Goal: Task Accomplishment & Management: Use online tool/utility

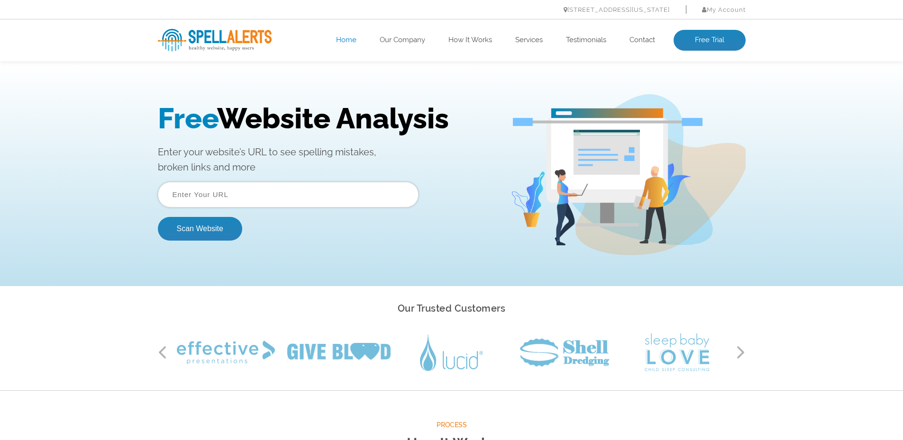
click at [276, 191] on input "text" at bounding box center [288, 195] width 261 height 26
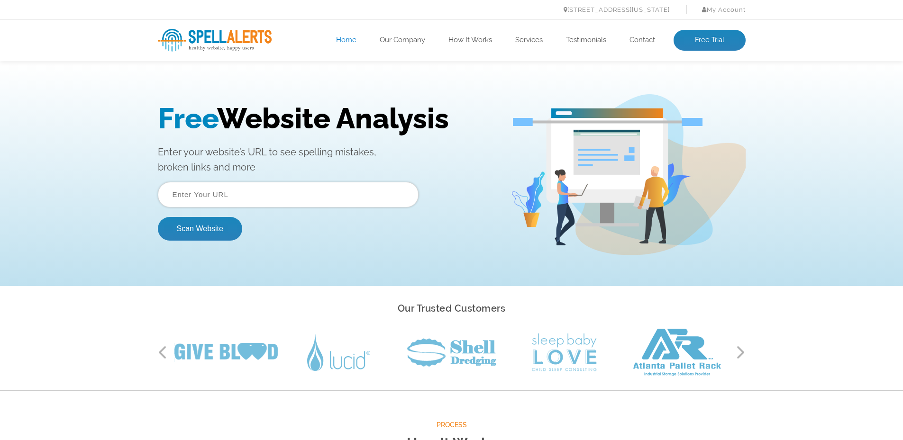
paste input "https://www.ottw.es/ottw/"
type input "https://www.ottw.es/ottw/"
click at [211, 234] on button "Scan Website" at bounding box center [200, 229] width 84 height 24
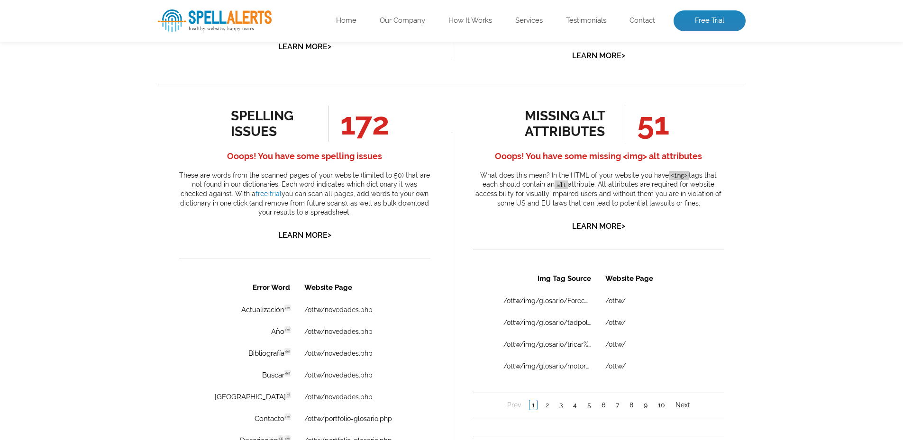
scroll to position [521, 0]
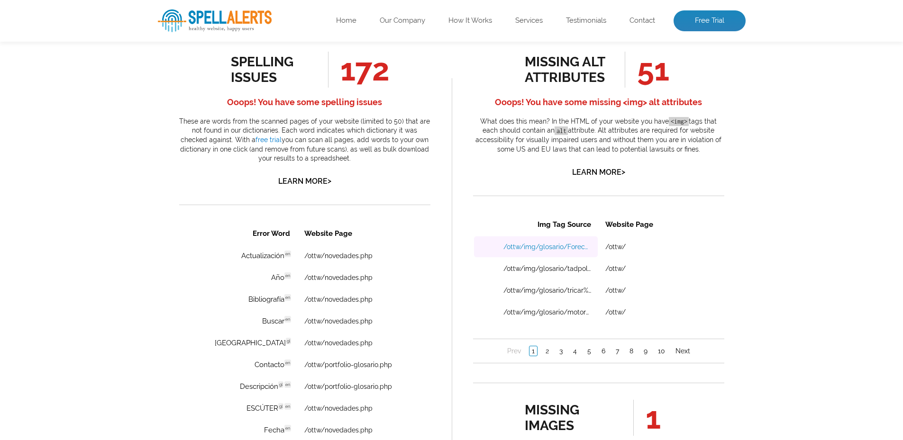
click at [565, 247] on link "/ottw/img/glosario/Forecar%2003.jpg" at bounding box center [547, 247] width 88 height 8
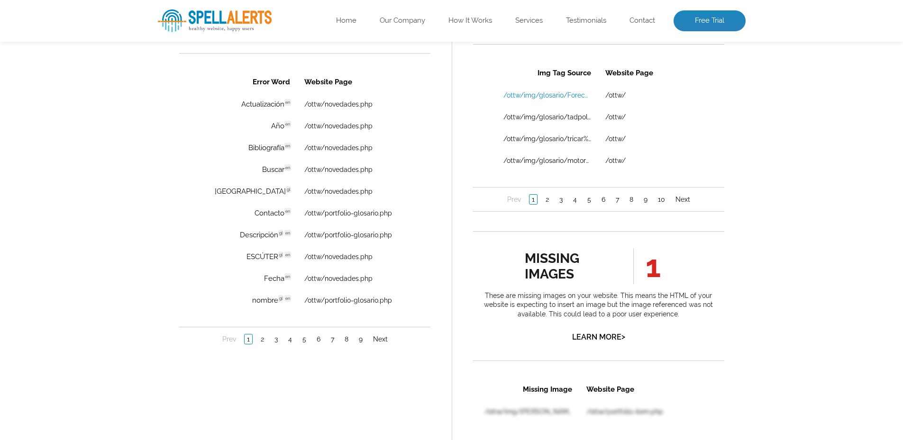
scroll to position [663, 0]
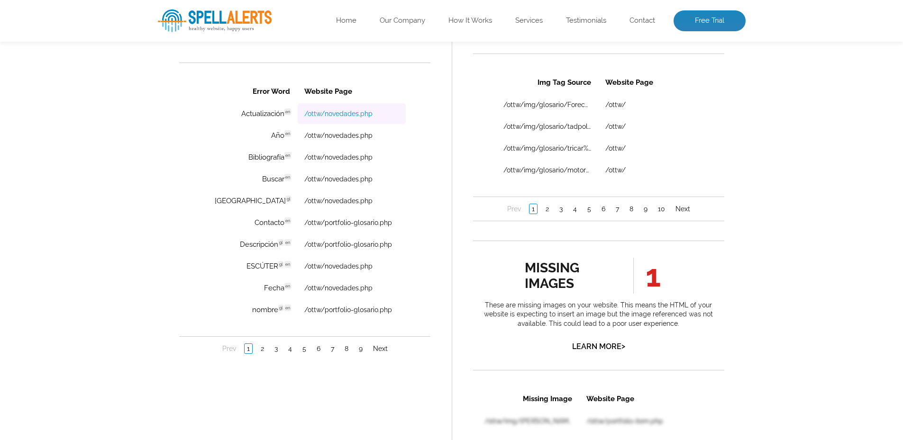
click at [327, 111] on link "/ottw/novedades.php" at bounding box center [338, 114] width 68 height 8
click at [253, 134] on td "Año en Discovered: 10-08-2025 scan Dictionaries: en" at bounding box center [249, 135] width 93 height 21
click at [302, 136] on span "Discovered: 10-08-2025 scan Dictionaries: en" at bounding box center [328, 135] width 53 height 10
click at [337, 136] on link "/ottw/novedades.php" at bounding box center [338, 136] width 68 height 8
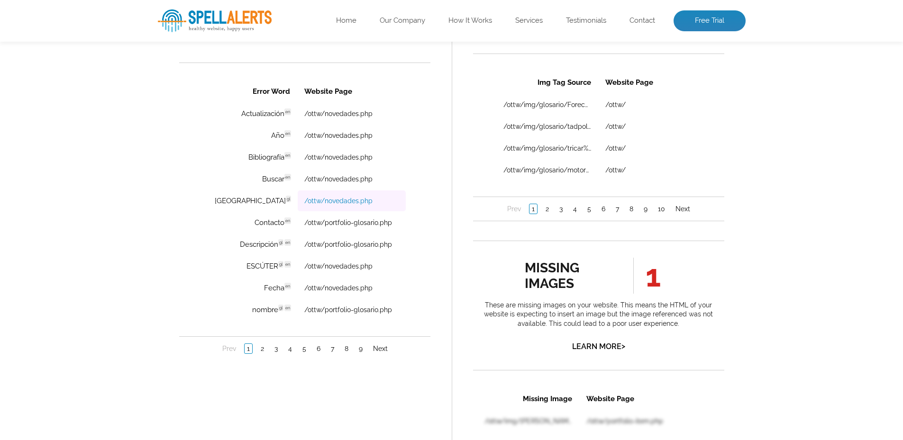
click at [340, 201] on link "/ottw/novedades.php" at bounding box center [338, 201] width 68 height 8
click at [258, 346] on link "2" at bounding box center [262, 348] width 8 height 9
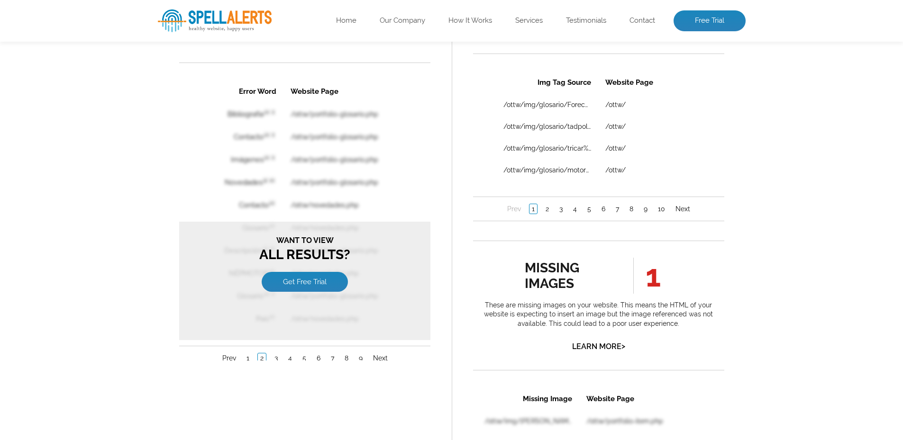
scroll to position [0, 0]
click at [246, 356] on link "1" at bounding box center [248, 358] width 8 height 9
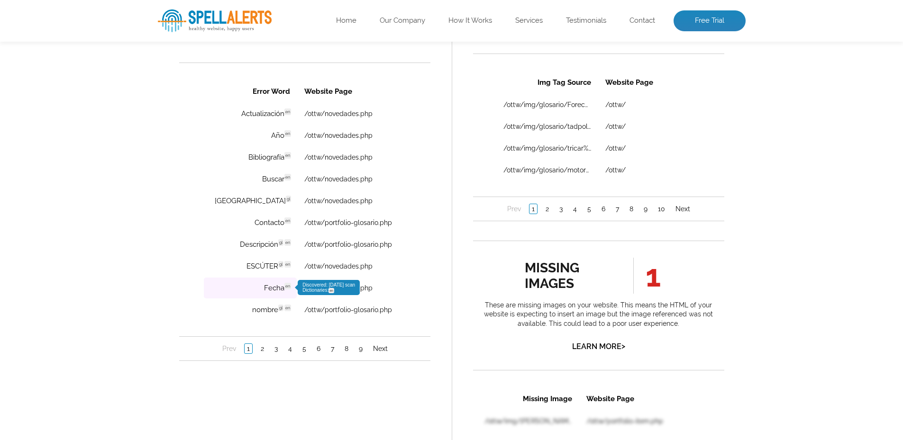
click at [261, 289] on td "Fecha en Discovered: 10-08-2025 scan Dictionaries: en" at bounding box center [249, 288] width 93 height 21
click at [345, 288] on link "/ottw/novedades.php" at bounding box center [338, 288] width 68 height 8
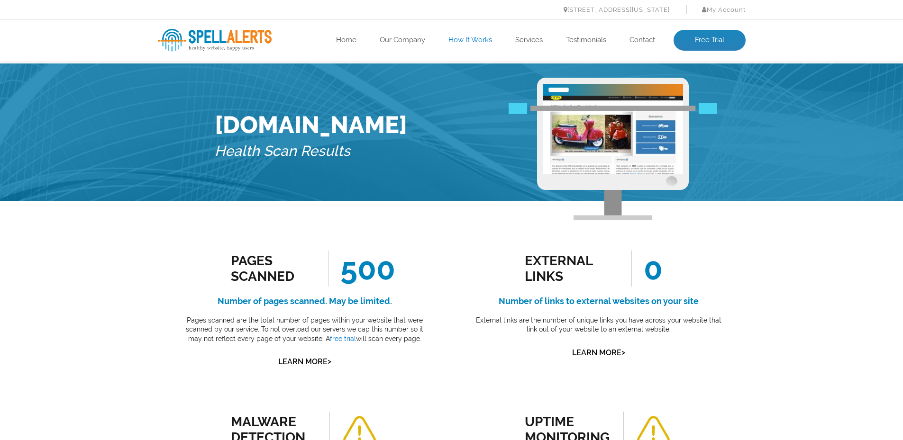
click at [465, 39] on link "How It Works" at bounding box center [470, 40] width 44 height 9
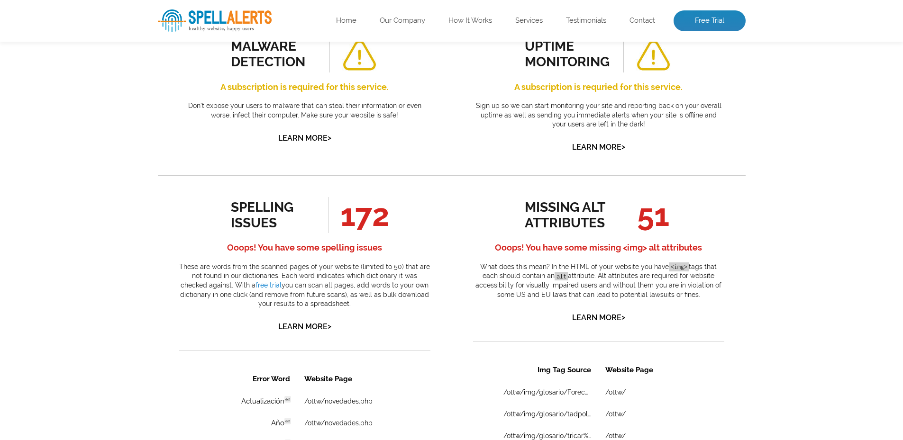
scroll to position [474, 0]
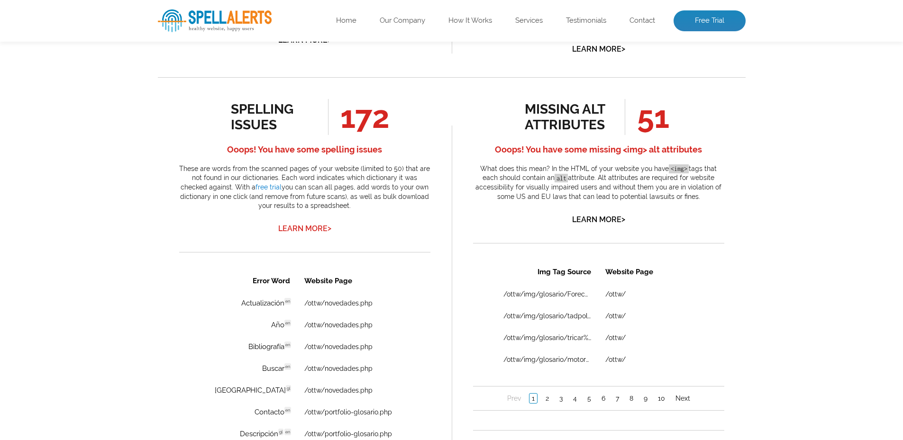
click at [304, 229] on link "Learn More >" at bounding box center [304, 228] width 53 height 9
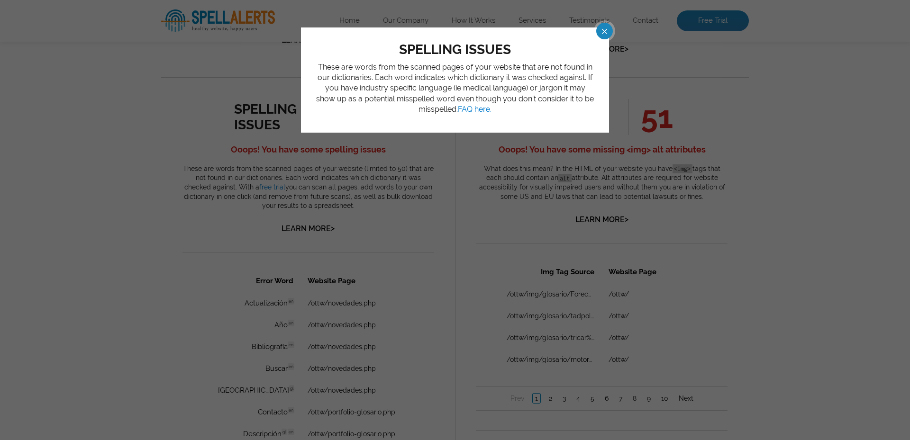
click at [603, 32] on span at bounding box center [596, 31] width 17 height 17
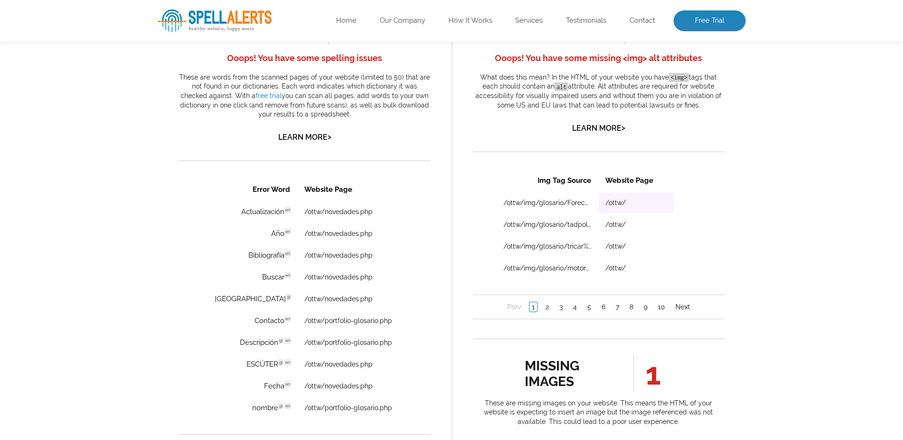
scroll to position [569, 0]
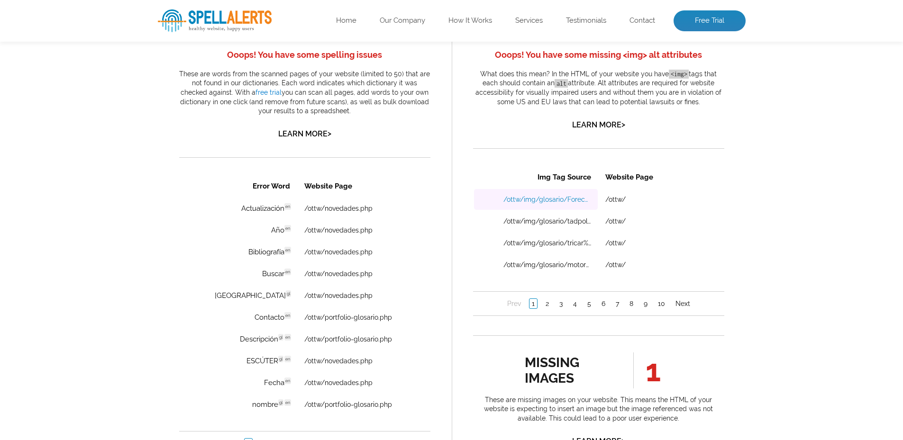
click at [570, 198] on link "/ottw/img/glosario/Forecar%2003.jpg" at bounding box center [547, 199] width 88 height 8
click at [539, 244] on link "/ottw/img/glosario/tricar%2001.jpg" at bounding box center [547, 243] width 88 height 8
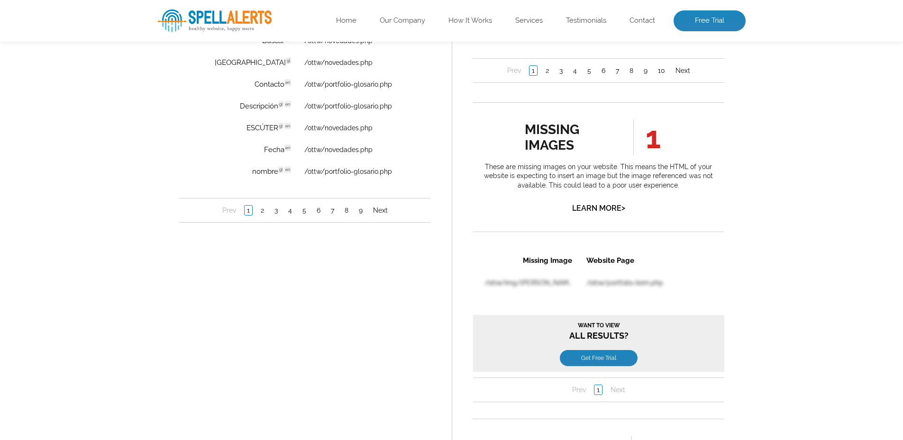
scroll to position [806, 0]
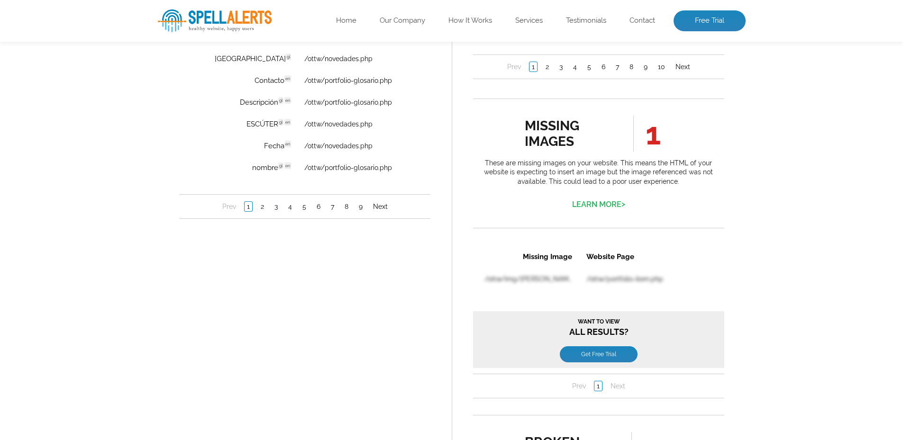
click at [608, 204] on link "Learn More >" at bounding box center [598, 204] width 53 height 9
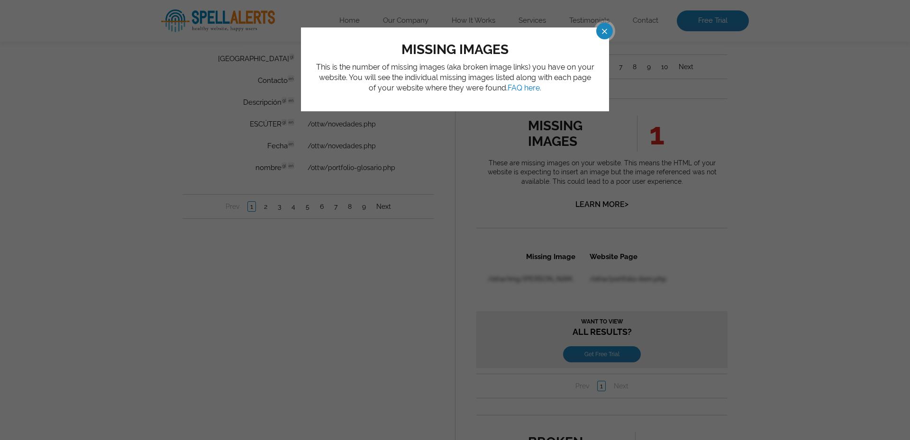
click at [604, 32] on span at bounding box center [596, 31] width 17 height 17
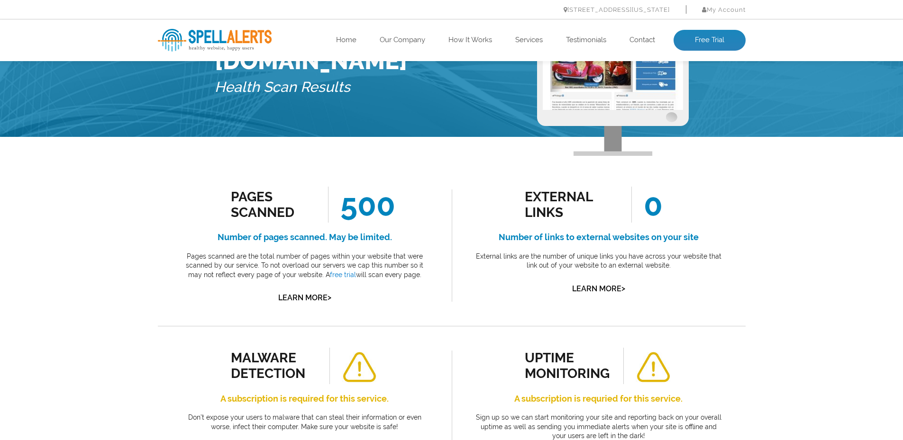
scroll to position [0, 0]
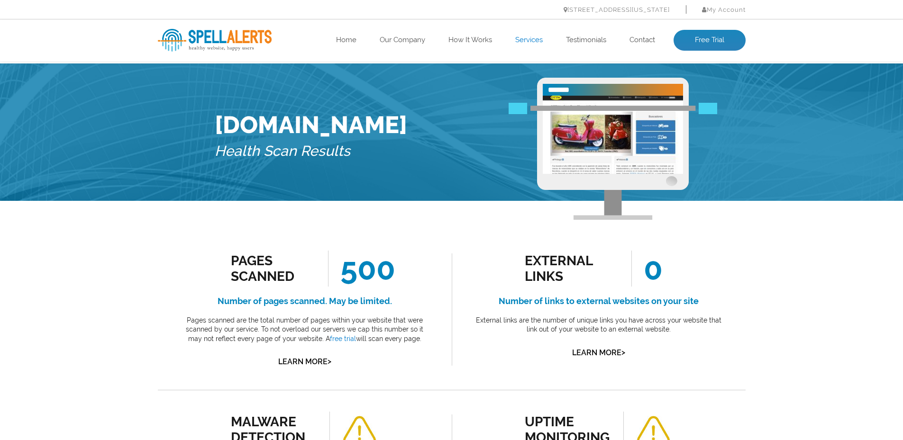
click at [532, 36] on link "Services" at bounding box center [528, 40] width 27 height 9
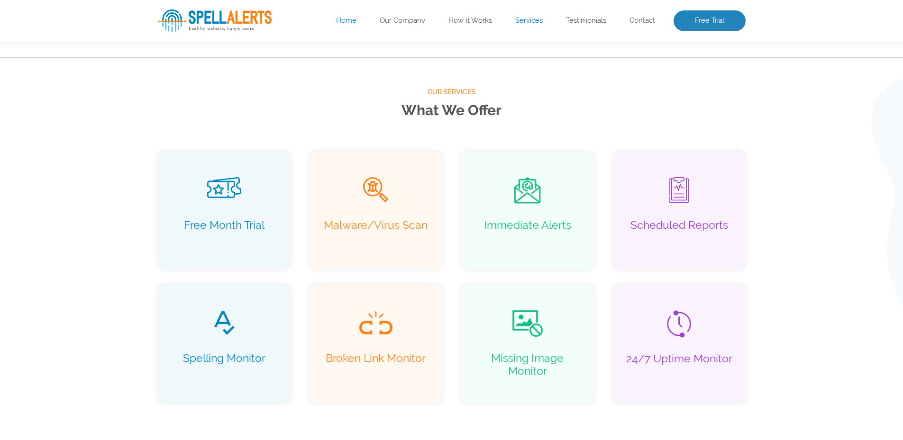
scroll to position [610, 0]
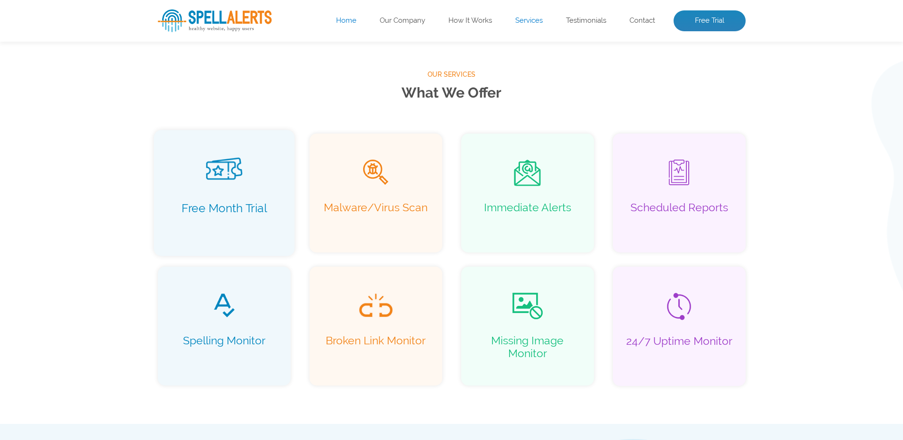
click at [230, 168] on img at bounding box center [224, 169] width 36 height 22
click at [224, 316] on img at bounding box center [224, 304] width 24 height 27
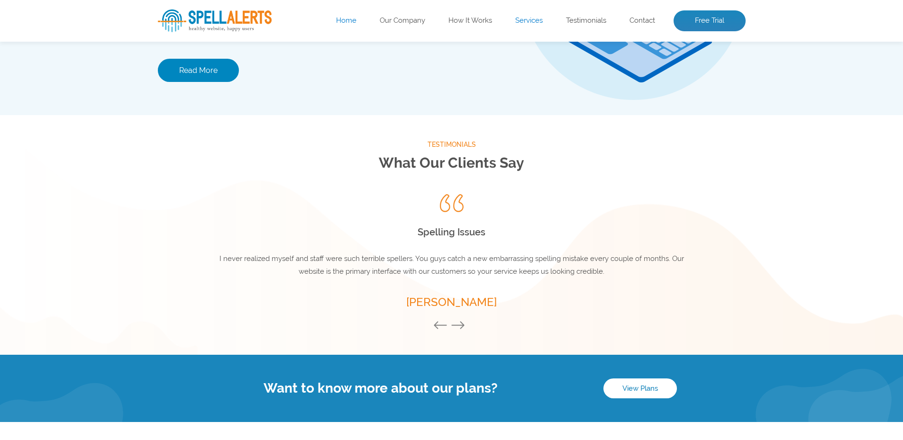
scroll to position [1268, 0]
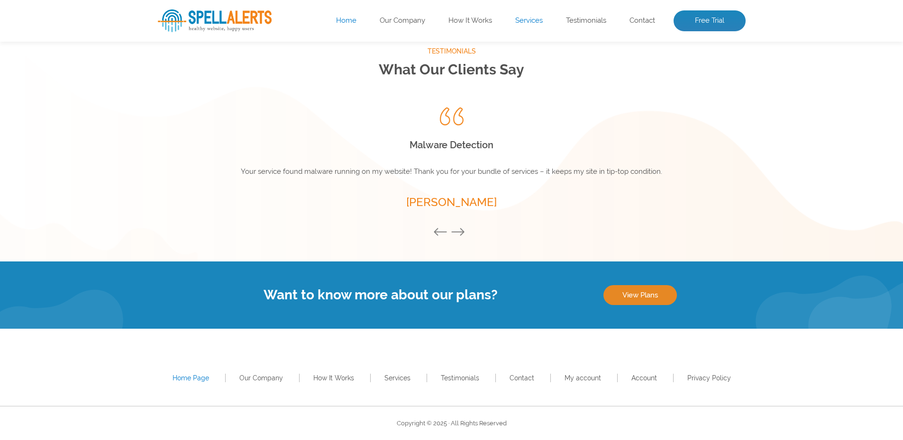
click at [641, 300] on link "View Plans" at bounding box center [639, 295] width 73 height 20
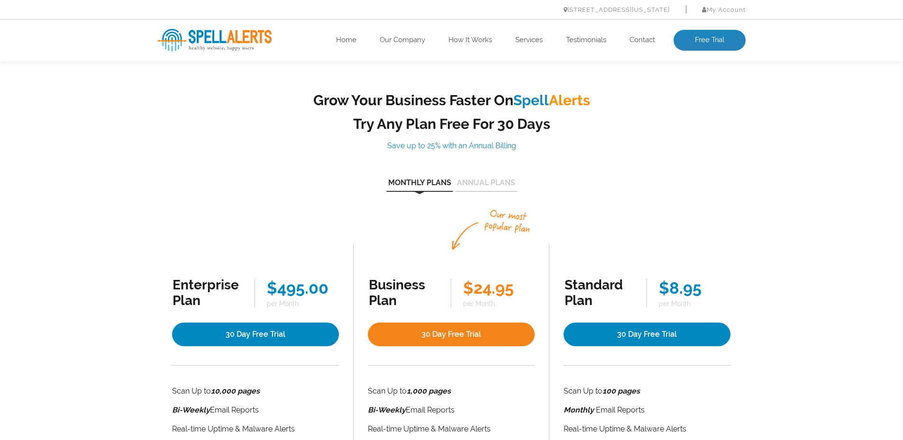
click at [496, 181] on button "Annual Plans" at bounding box center [486, 185] width 62 height 13
